Goal: Task Accomplishment & Management: Complete application form

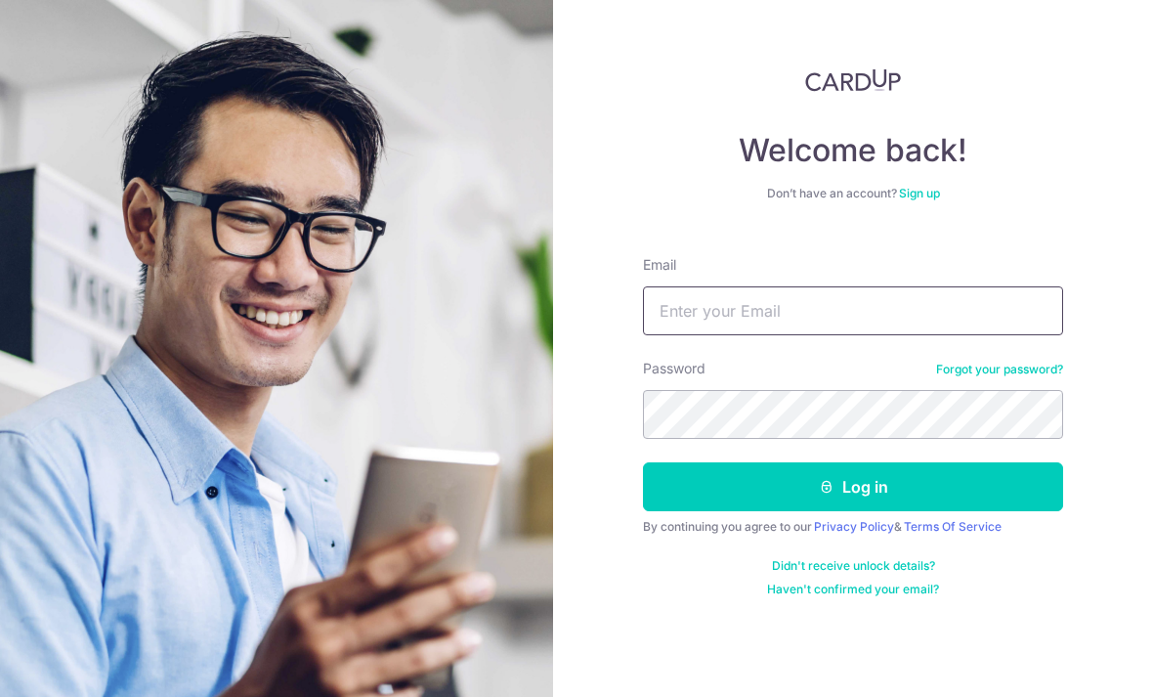
click at [705, 320] on input "Email" at bounding box center [853, 310] width 420 height 49
click at [0, 696] on com-1password-button at bounding box center [0, 697] width 0 height 0
type input "[EMAIL_ADDRESS][DOMAIN_NAME]"
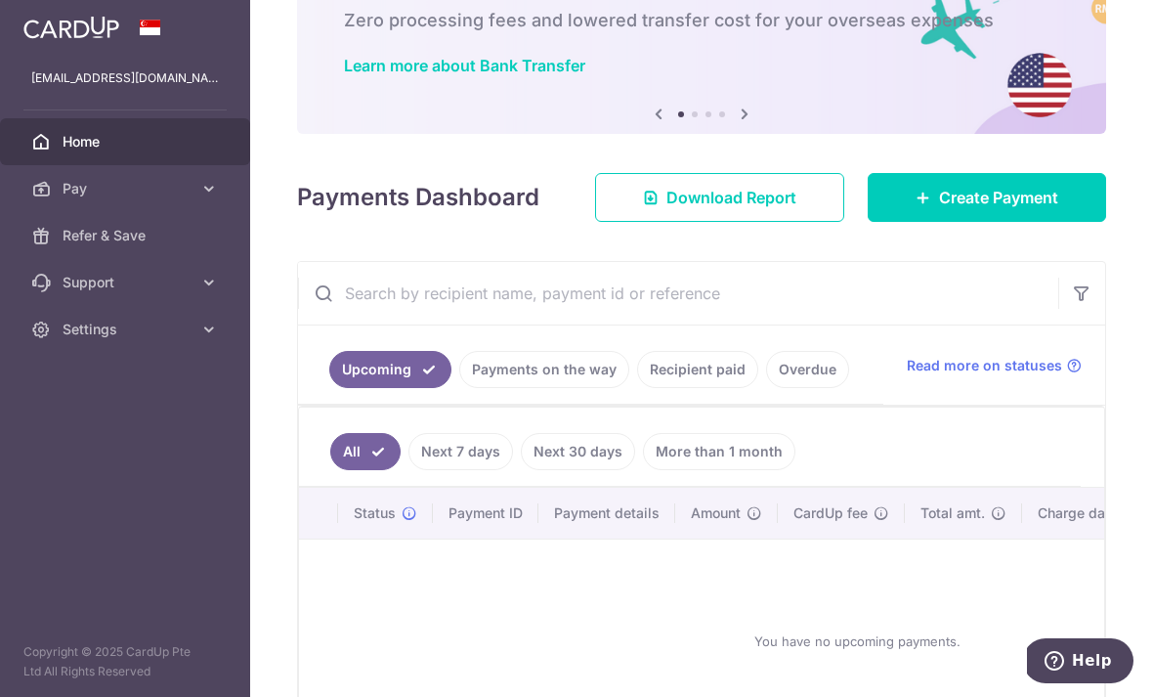
scroll to position [204, 0]
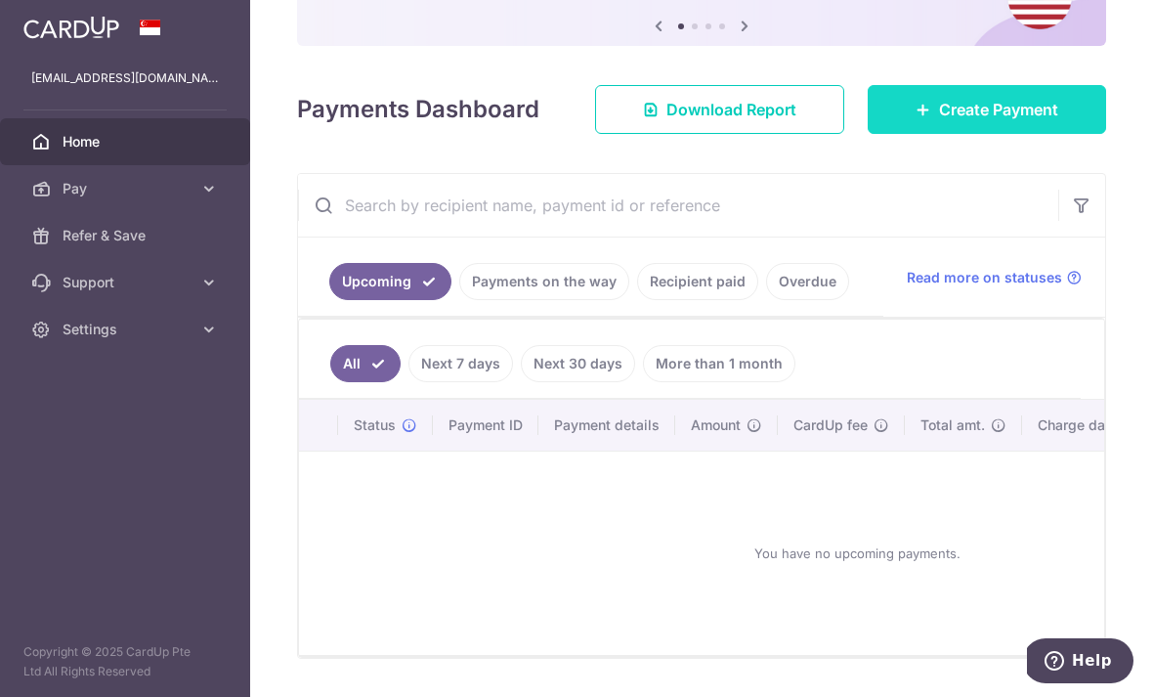
click at [924, 117] on icon at bounding box center [924, 110] width 16 height 16
